Goal: Information Seeking & Learning: Learn about a topic

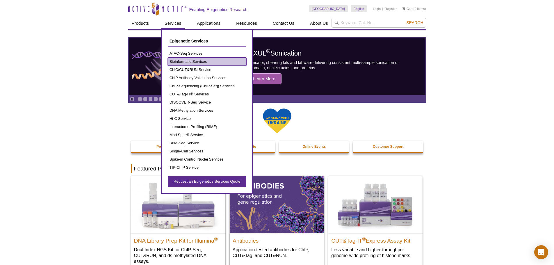
click at [188, 60] on link "Bioinformatic Services" at bounding box center [207, 62] width 79 height 8
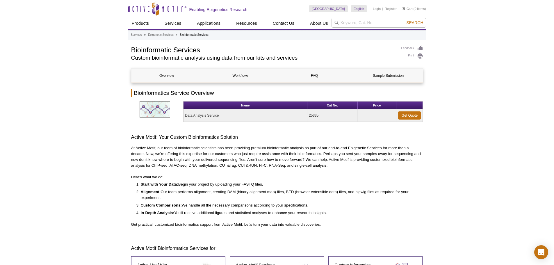
drag, startPoint x: 516, startPoint y: 84, endPoint x: 513, endPoint y: 80, distance: 4.4
click at [247, 74] on link "Workflows" at bounding box center [240, 76] width 71 height 14
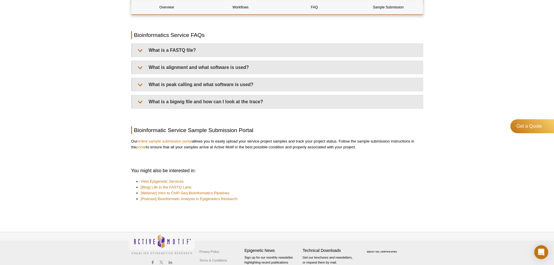
scroll to position [450, 0]
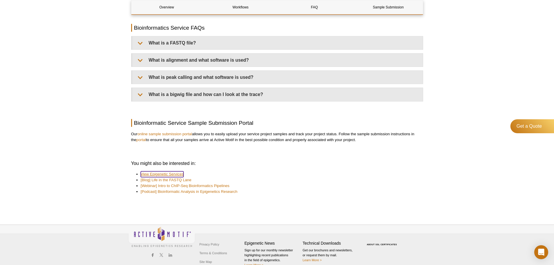
click at [171, 173] on link "View Epigenetic Services" at bounding box center [162, 174] width 43 height 6
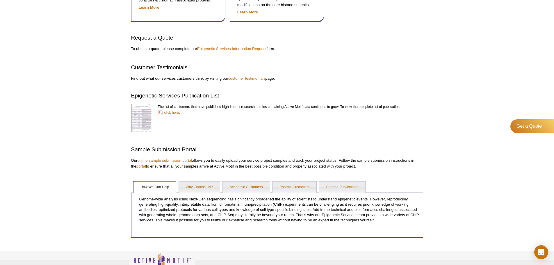
scroll to position [582, 0]
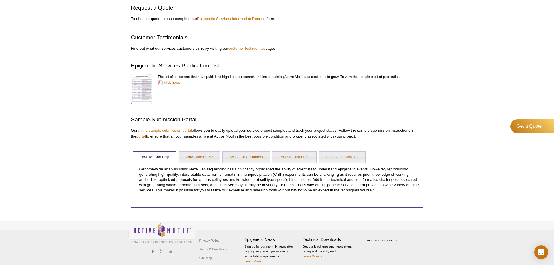
click at [147, 86] on img at bounding box center [141, 88] width 21 height 28
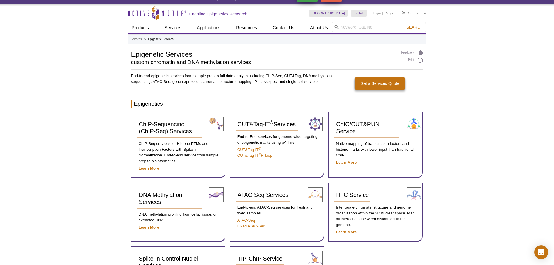
scroll to position [0, 0]
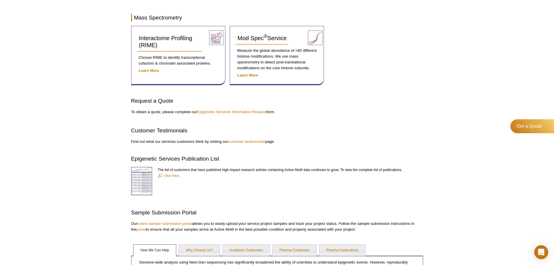
scroll to position [582, 0]
